Goal: Information Seeking & Learning: Learn about a topic

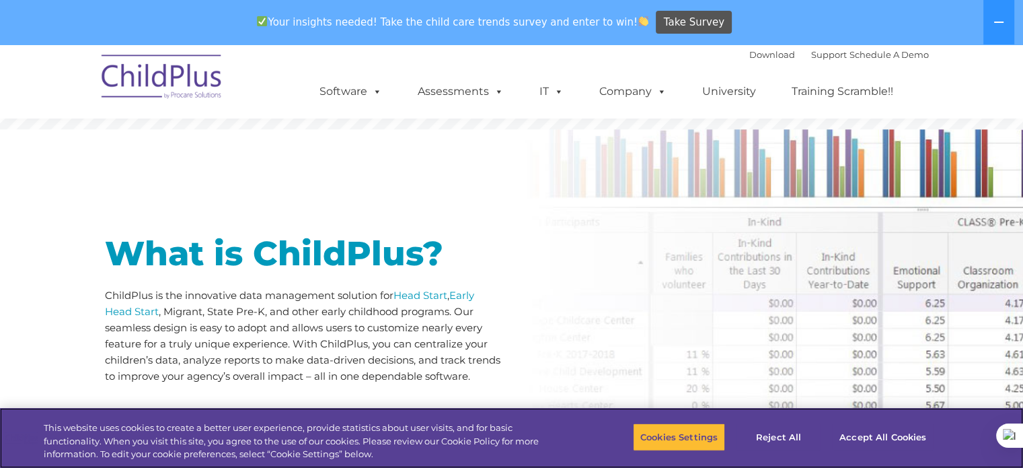
scroll to position [565, 0]
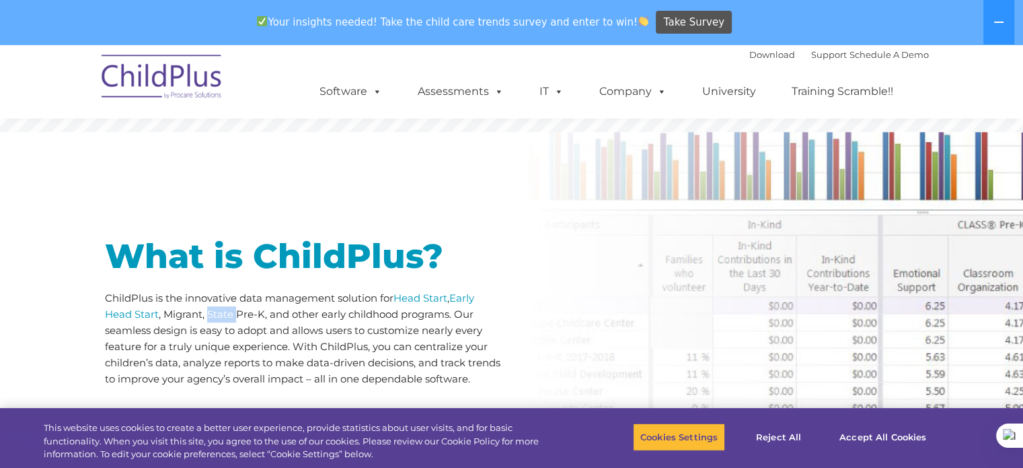
drag, startPoint x: 210, startPoint y: 318, endPoint x: 238, endPoint y: 314, distance: 27.8
click at [238, 314] on p "ChildPlus is the innovative data management solution for Head Start , Early Hea…" at bounding box center [303, 338] width 397 height 97
click at [390, 333] on p "ChildPlus is the innovative data management solution for Head Start , Early Hea…" at bounding box center [303, 338] width 397 height 97
click at [447, 315] on p "ChildPlus is the innovative data management solution for Head Start , Early Hea…" at bounding box center [303, 338] width 397 height 97
click at [498, 315] on p "ChildPlus is the innovative data management solution for Head Start , Early Hea…" at bounding box center [303, 338] width 397 height 97
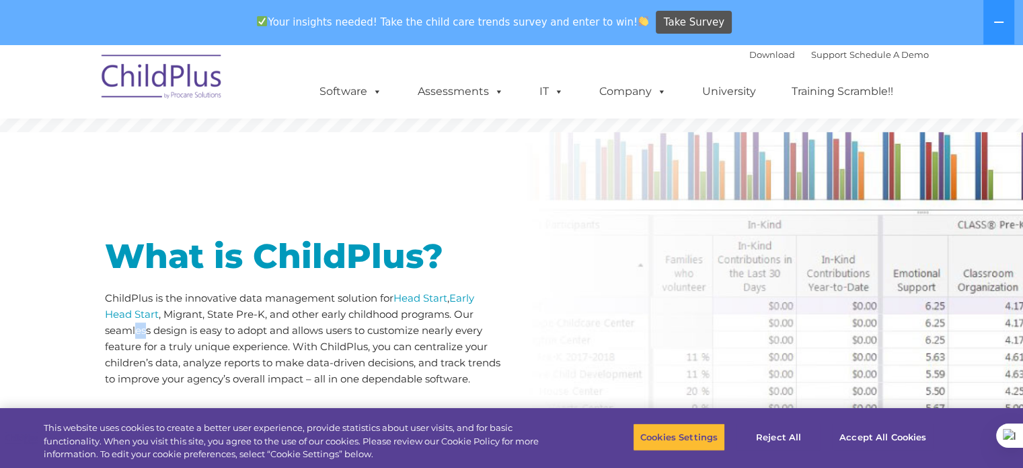
drag, startPoint x: 133, startPoint y: 332, endPoint x: 146, endPoint y: 334, distance: 12.9
click at [148, 333] on p "ChildPlus is the innovative data management solution for Head Start , Early Hea…" at bounding box center [303, 338] width 397 height 97
drag, startPoint x: 283, startPoint y: 334, endPoint x: 315, endPoint y: 335, distance: 32.3
click at [288, 334] on p "ChildPlus is the innovative data management solution for Head Start , Early Hea…" at bounding box center [303, 338] width 397 height 97
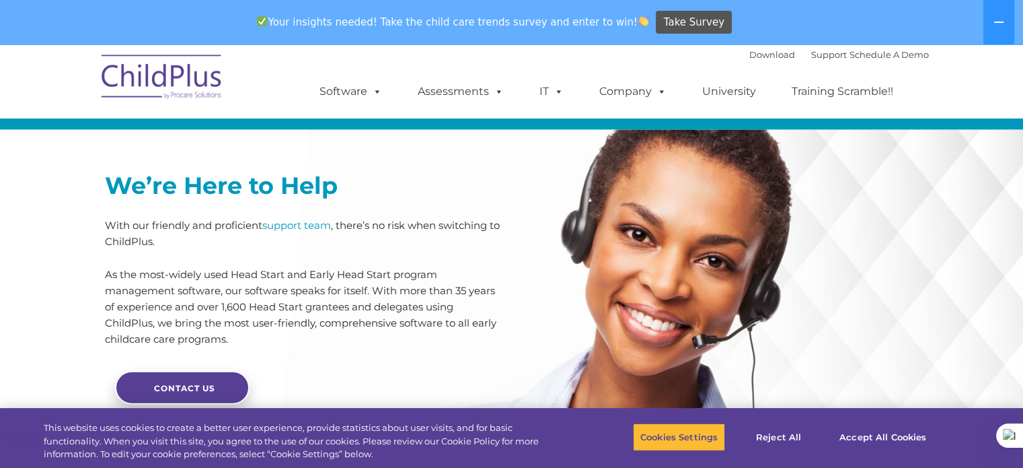
scroll to position [3365, 0]
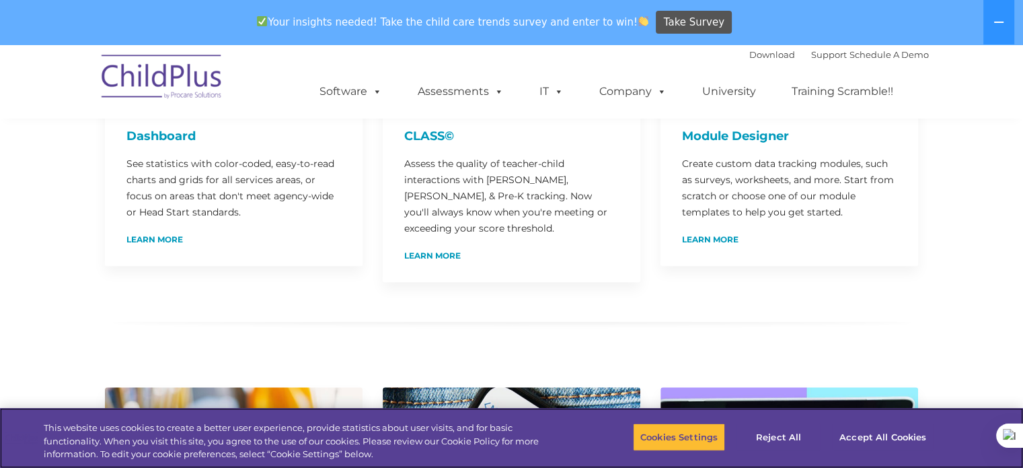
scroll to position [417, 0]
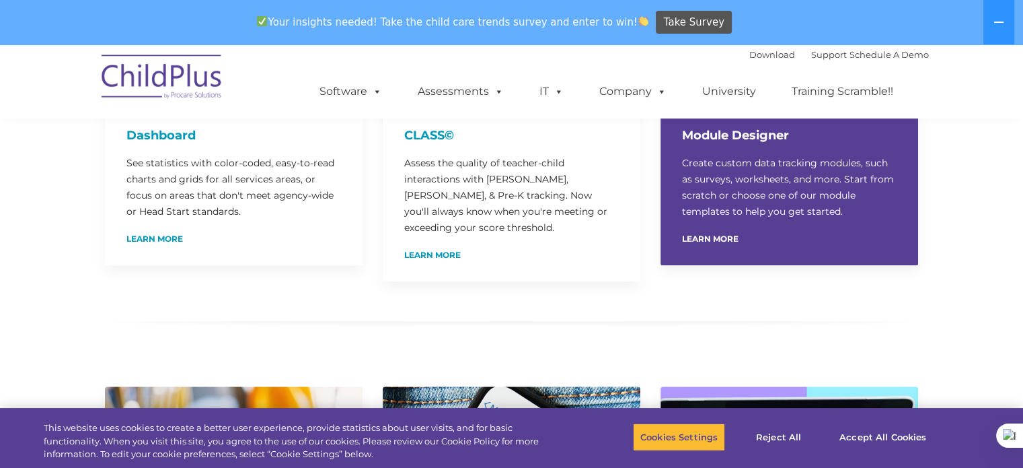
click at [739, 135] on h4 "Module Designer" at bounding box center [789, 135] width 215 height 19
click at [726, 215] on p "Create custom data tracking modules, such as surveys, worksheets, and more. Sta…" at bounding box center [789, 187] width 215 height 65
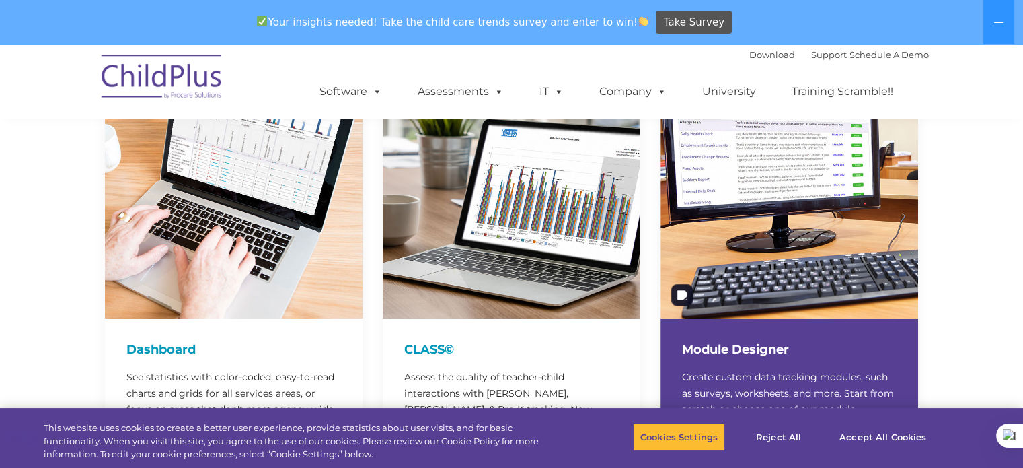
click at [753, 193] on img at bounding box center [790, 190] width 258 height 258
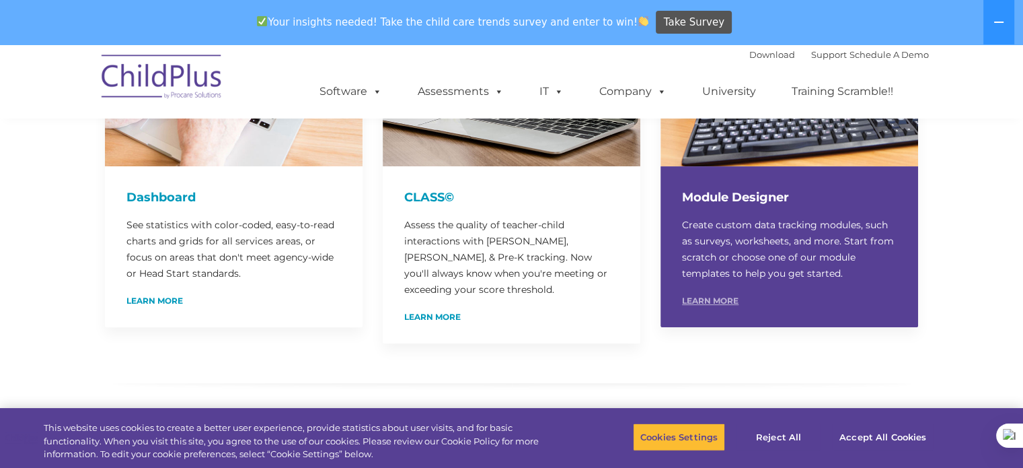
click at [714, 298] on link "Learn More" at bounding box center [710, 301] width 57 height 8
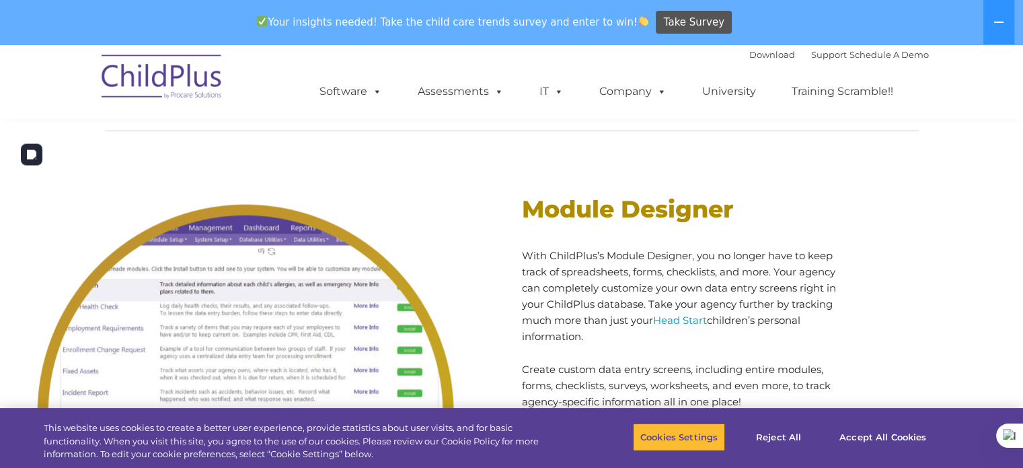
scroll to position [5539, 0]
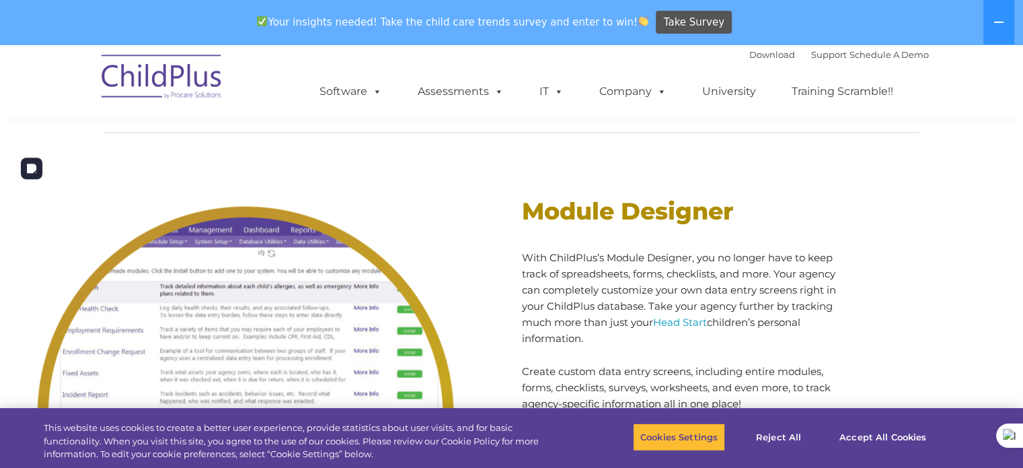
click at [207, 264] on img at bounding box center [245, 414] width 471 height 471
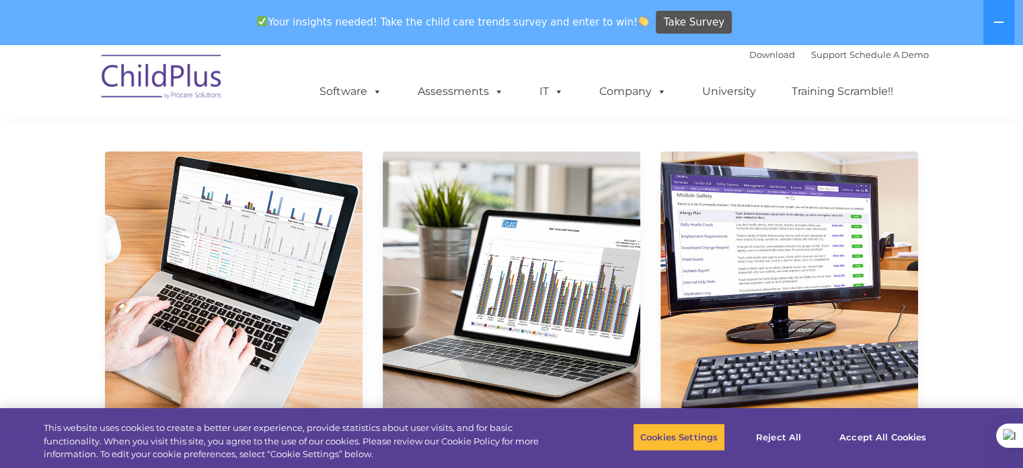
scroll to position [0, 0]
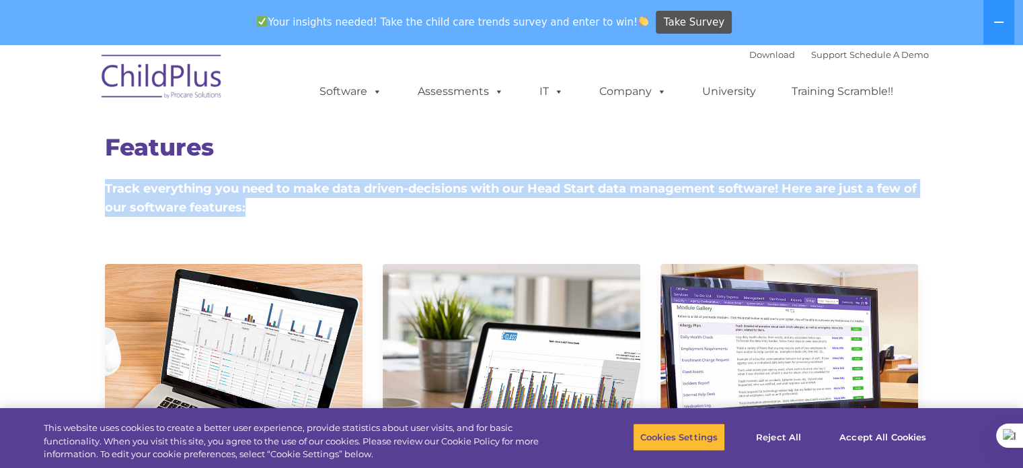
drag, startPoint x: 106, startPoint y: 188, endPoint x: 260, endPoint y: 229, distance: 160.1
click at [260, 229] on div "Features Track everything you need to make data driven-decisions with our Head …" at bounding box center [512, 166] width 834 height 149
click at [354, 229] on div "Features Track everything you need to make data driven-decisions with our Head …" at bounding box center [512, 166] width 834 height 149
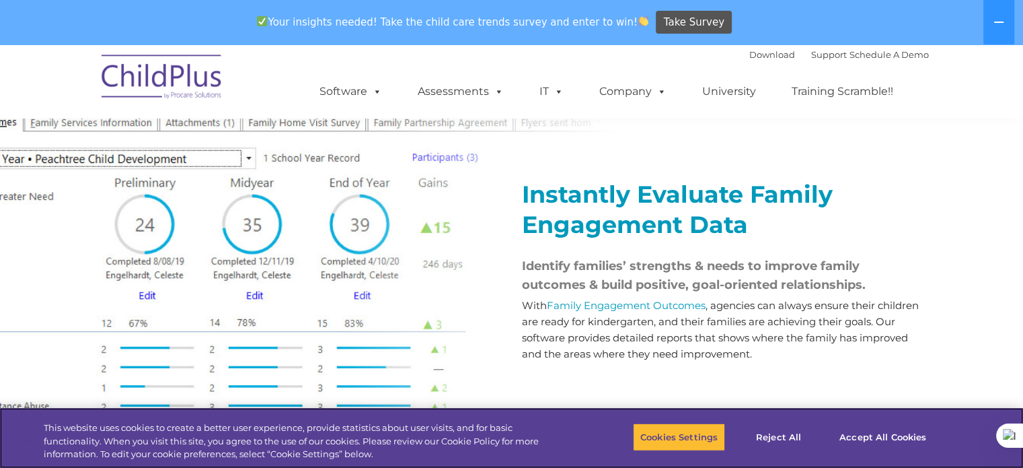
scroll to position [1521, 0]
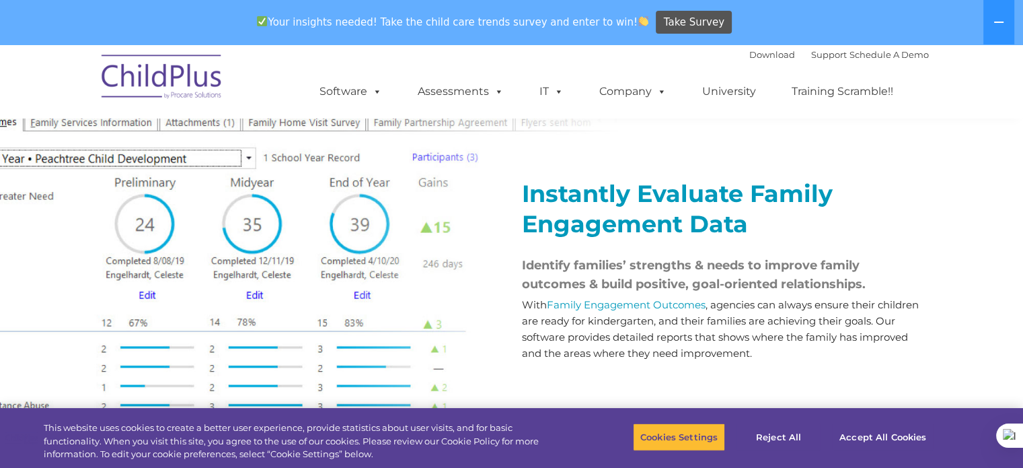
click at [91, 171] on div "Instantly Evaluate Family Engagement Data Identify families’ strengths & needs …" at bounding box center [511, 261] width 1023 height 384
click at [614, 291] on span "Identify families’ strengths & needs to improve family outcomes & build positiv…" at bounding box center [694, 275] width 344 height 34
drag, startPoint x: 606, startPoint y: 287, endPoint x: 651, endPoint y: 290, distance: 44.5
click at [649, 290] on h4 "Identify families’ strengths & needs to improve family outcomes & build positiv…" at bounding box center [720, 275] width 397 height 38
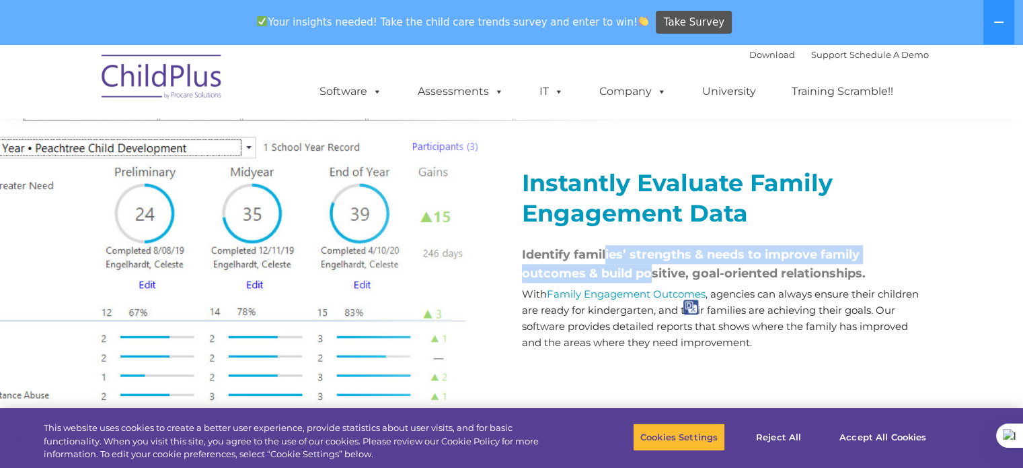
scroll to position [1533, 0]
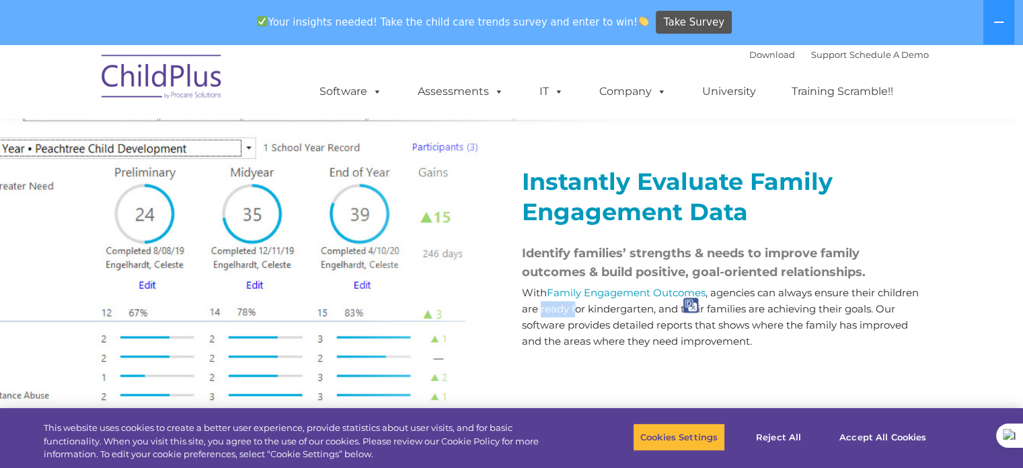
drag, startPoint x: 585, startPoint y: 319, endPoint x: 622, endPoint y: 322, distance: 36.5
click at [621, 322] on p "With Family Engagement Outcomes , agencies can always ensure their children are…" at bounding box center [720, 317] width 397 height 65
click at [789, 349] on p "With Family Engagement Outcomes , agencies can always ensure their children are…" at bounding box center [720, 317] width 397 height 65
click at [809, 349] on p "With Family Engagement Outcomes , agencies can always ensure their children are…" at bounding box center [720, 317] width 397 height 65
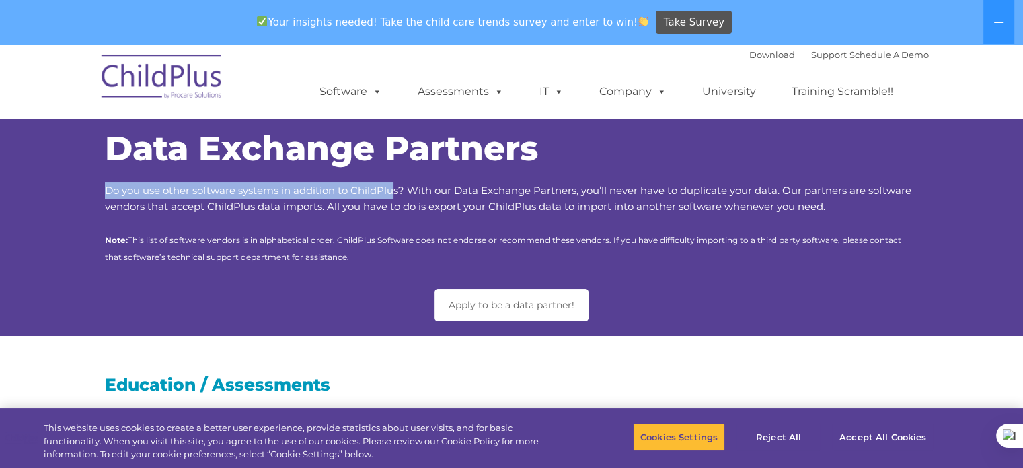
drag, startPoint x: 106, startPoint y: 190, endPoint x: 418, endPoint y: 192, distance: 311.5
click at [395, 186] on span "Do you use other software systems in addition to ChildPlus? With our Data Excha…" at bounding box center [508, 198] width 807 height 29
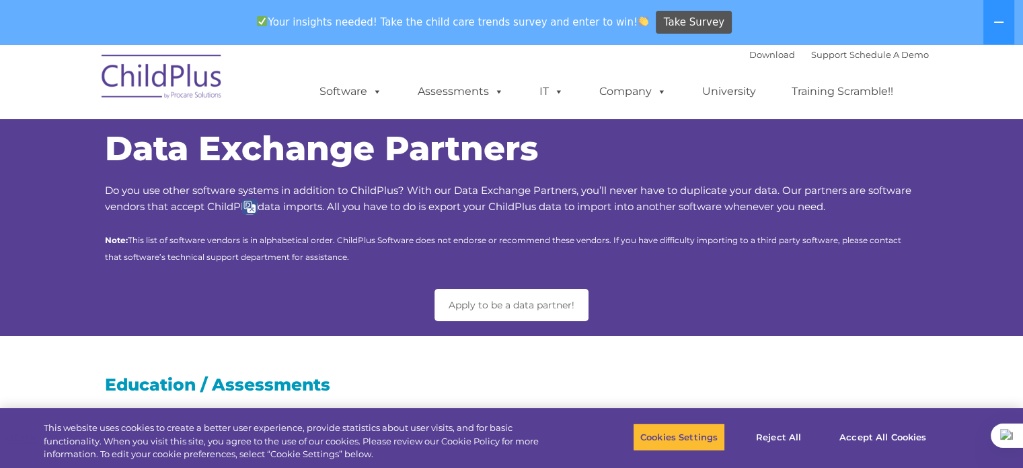
click at [412, 193] on span "Do you use other software systems in addition to ChildPlus? With our Data Excha…" at bounding box center [508, 198] width 807 height 29
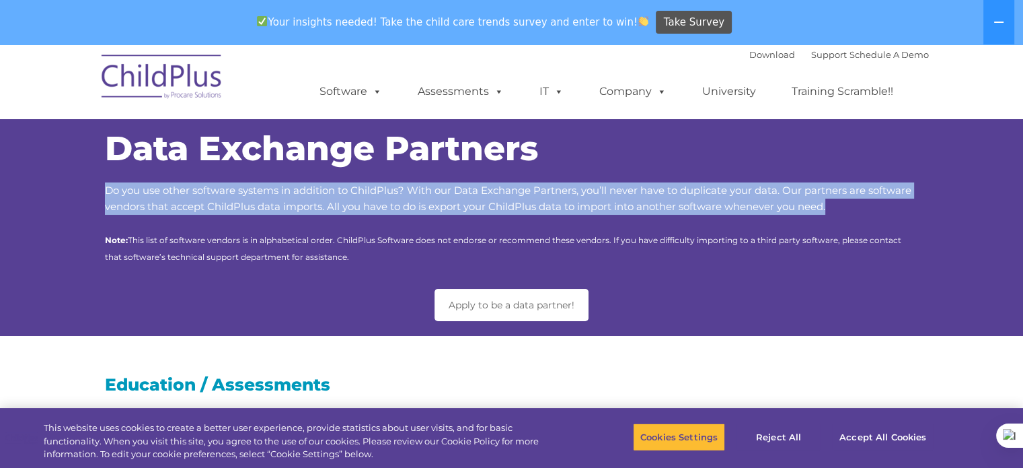
drag, startPoint x: 106, startPoint y: 190, endPoint x: 838, endPoint y: 202, distance: 732.1
click at [838, 202] on p "Do you use other software systems in addition to ChildPlus? With our Data Excha…" at bounding box center [512, 198] width 814 height 32
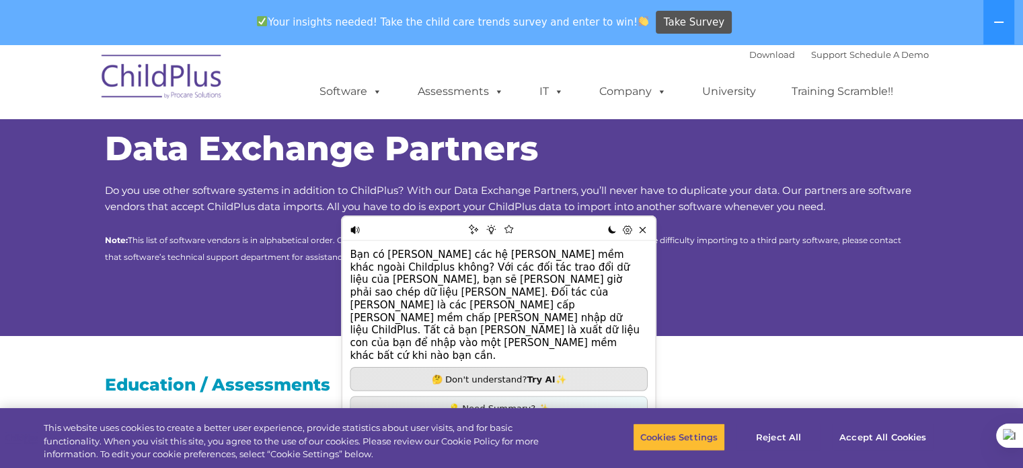
click at [519, 260] on p "Bạn có [PERSON_NAME] các hệ [PERSON_NAME] mềm khác ngoài Childplus không? Với c…" at bounding box center [496, 305] width 293 height 114
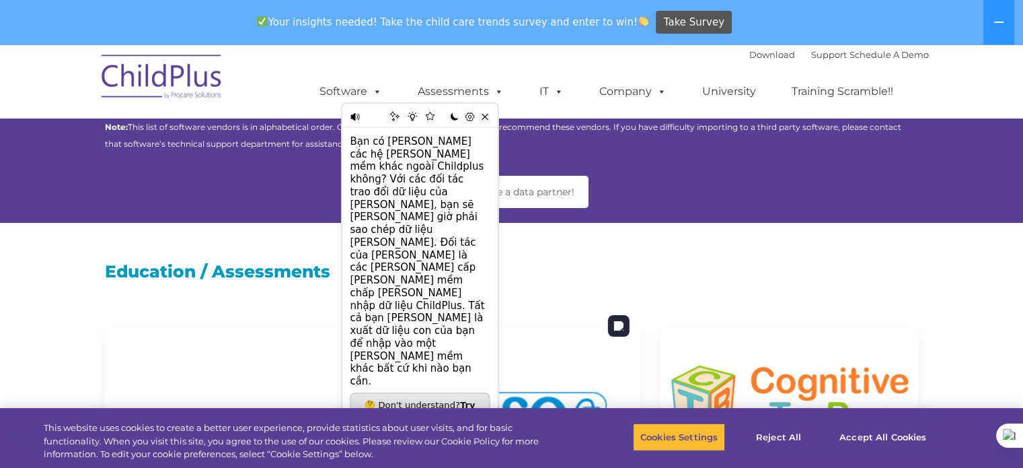
scroll to position [135, 0]
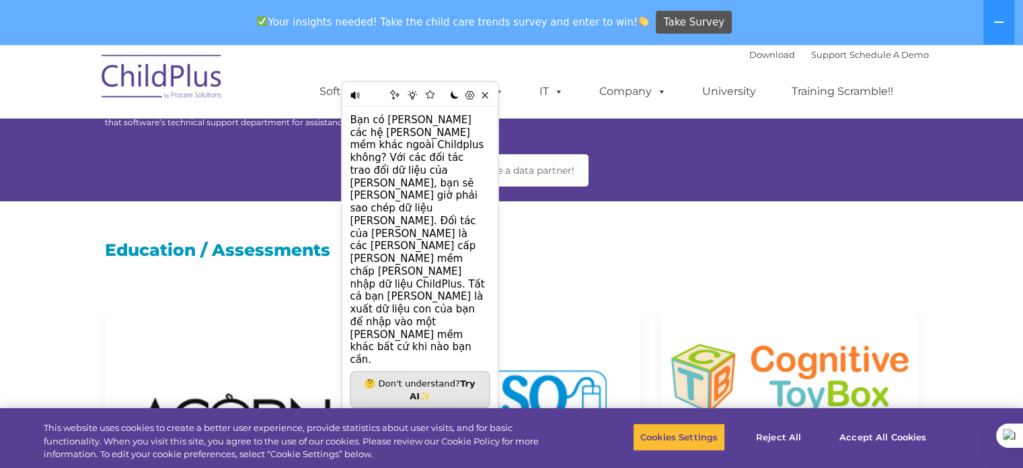
click at [708, 277] on div "Education / Assessments" at bounding box center [512, 241] width 834 height 81
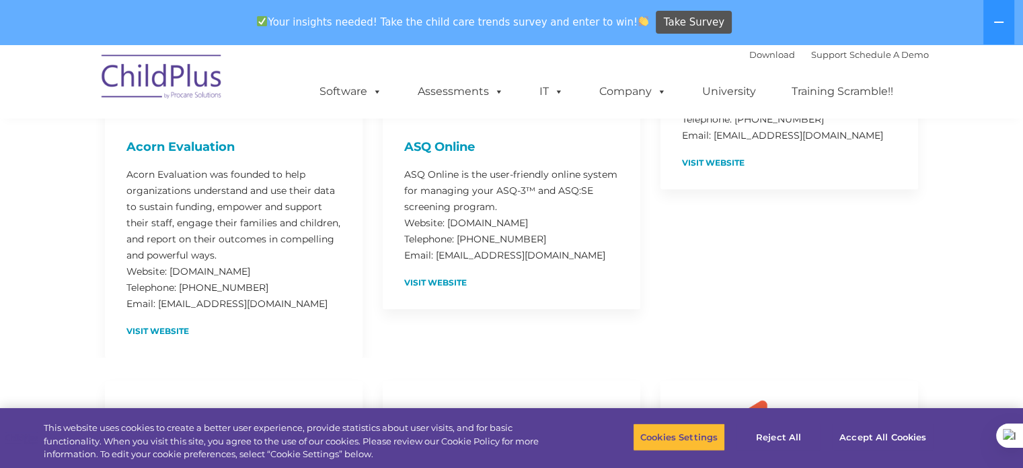
scroll to position [569, 0]
